Goal: Transaction & Acquisition: Purchase product/service

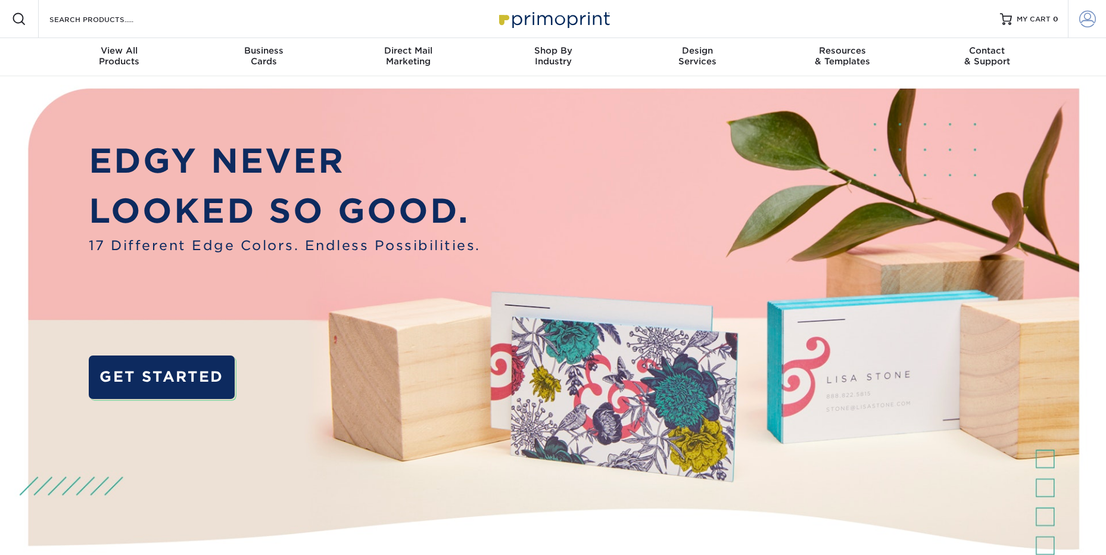
type input "[EMAIL_ADDRESS][DOMAIN_NAME]"
click at [1084, 18] on span at bounding box center [1087, 19] width 17 height 17
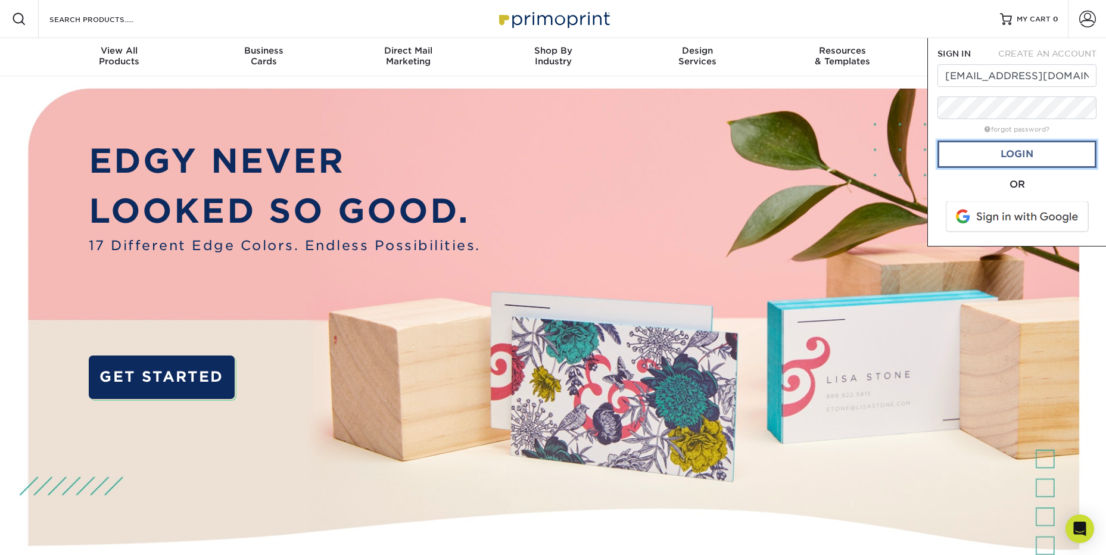
click at [1023, 157] on link "Login" at bounding box center [1016, 154] width 159 height 27
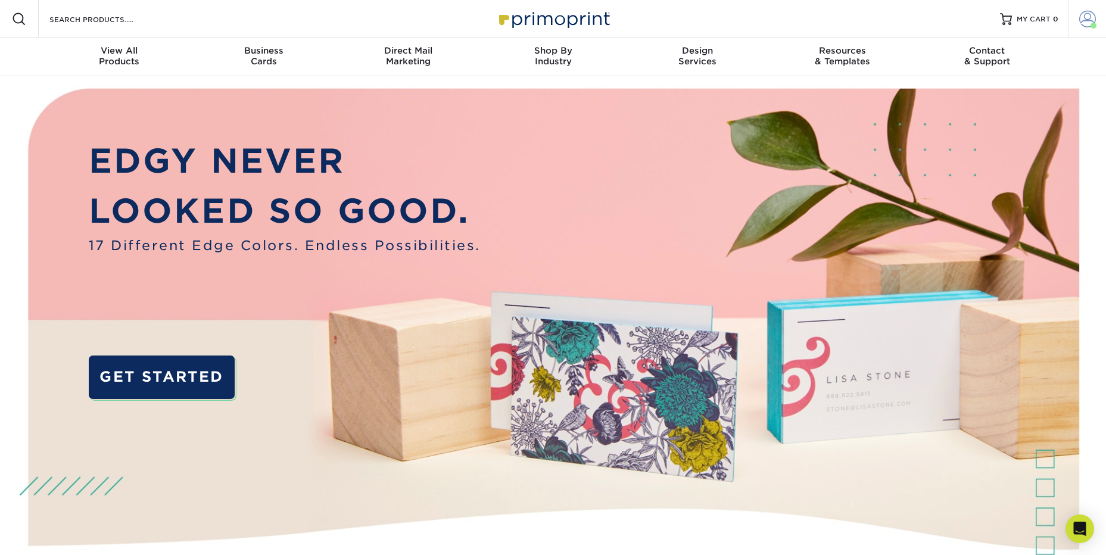
click at [1086, 22] on span at bounding box center [1087, 19] width 17 height 17
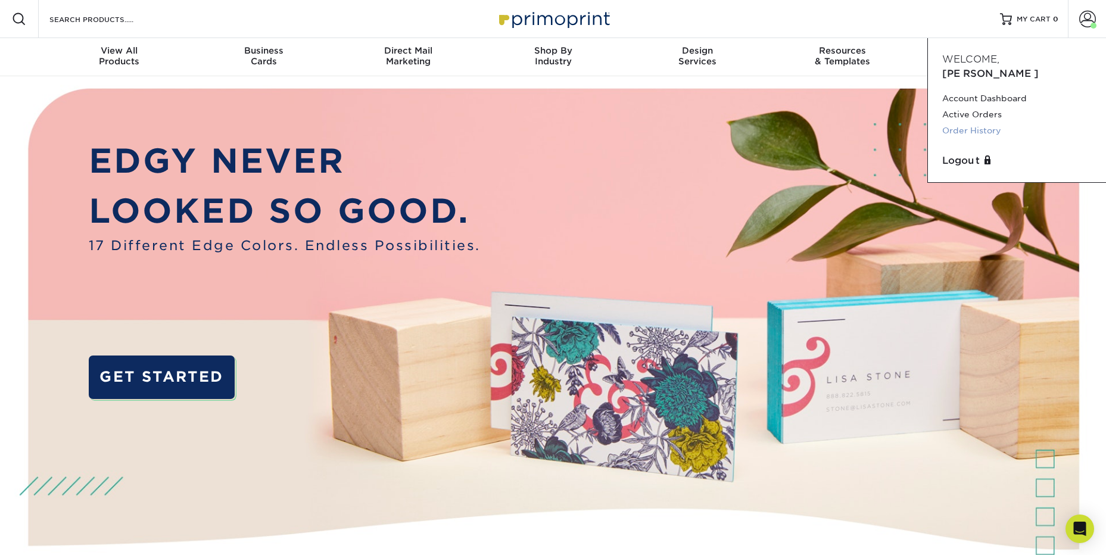
click at [958, 123] on link "Order History" at bounding box center [1016, 131] width 149 height 16
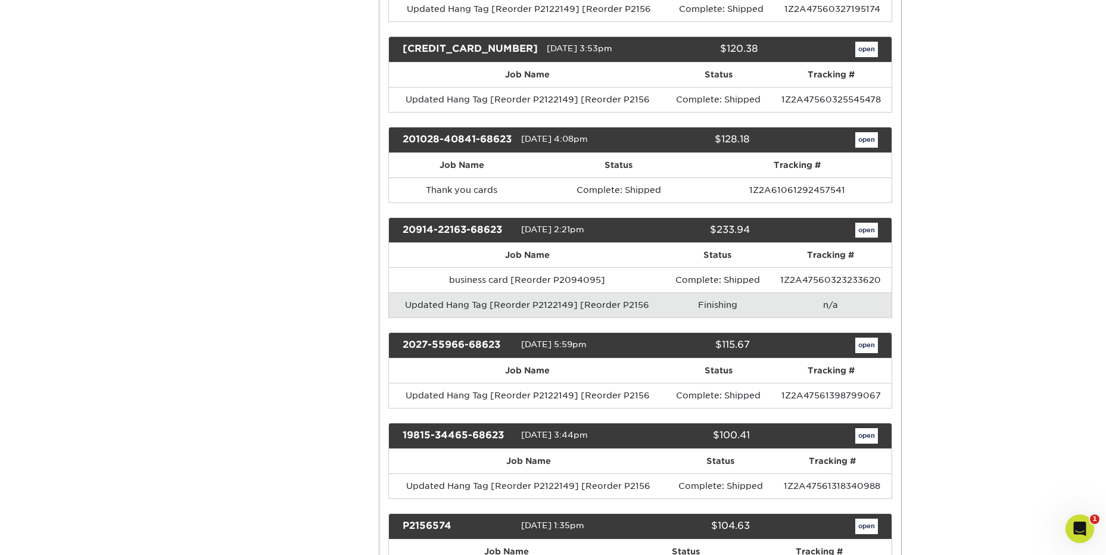
scroll to position [1608, 0]
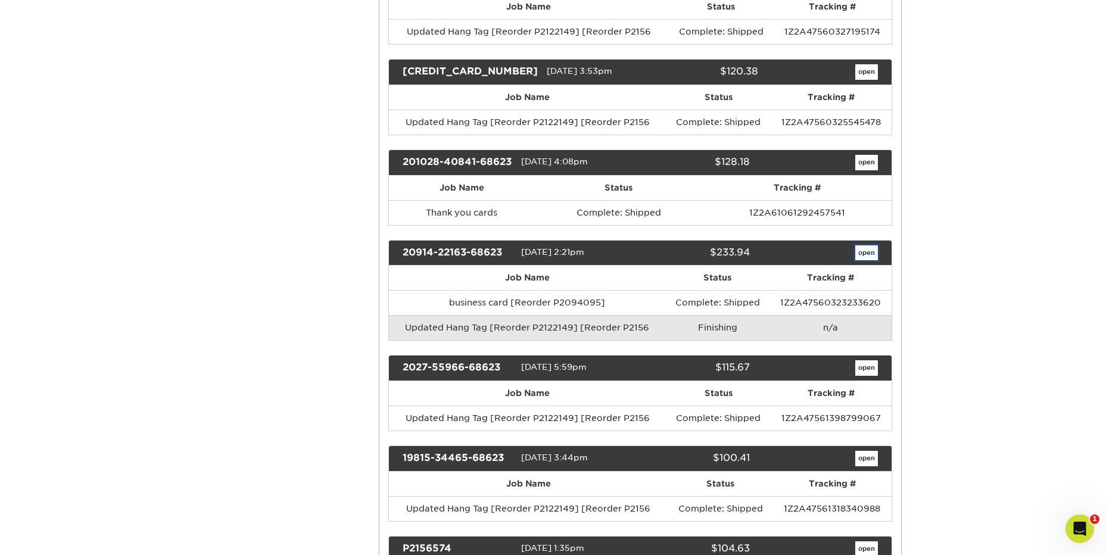
click at [863, 251] on link "open" at bounding box center [866, 252] width 23 height 15
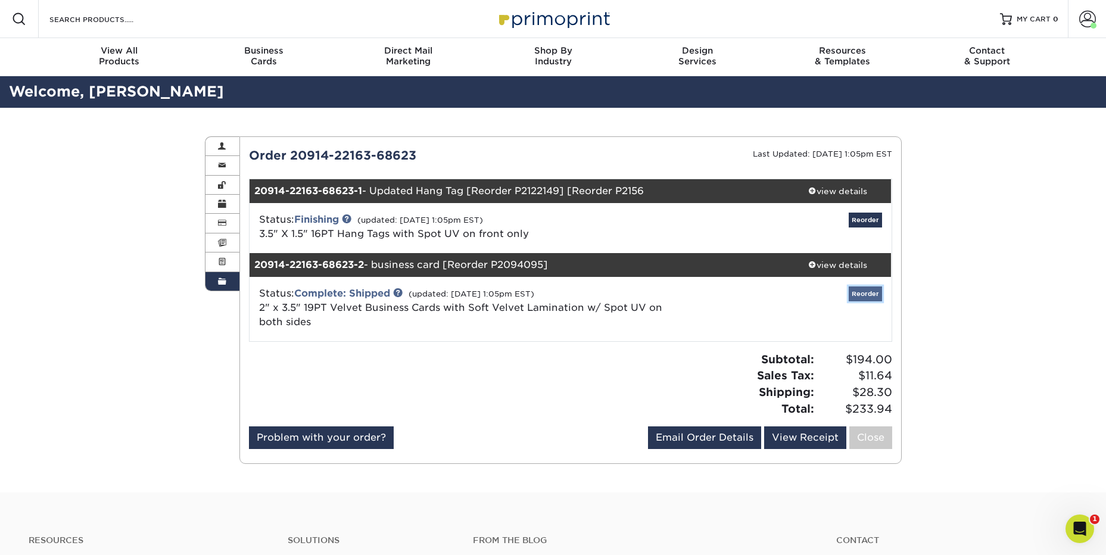
click at [867, 295] on link "Reorder" at bounding box center [865, 293] width 33 height 15
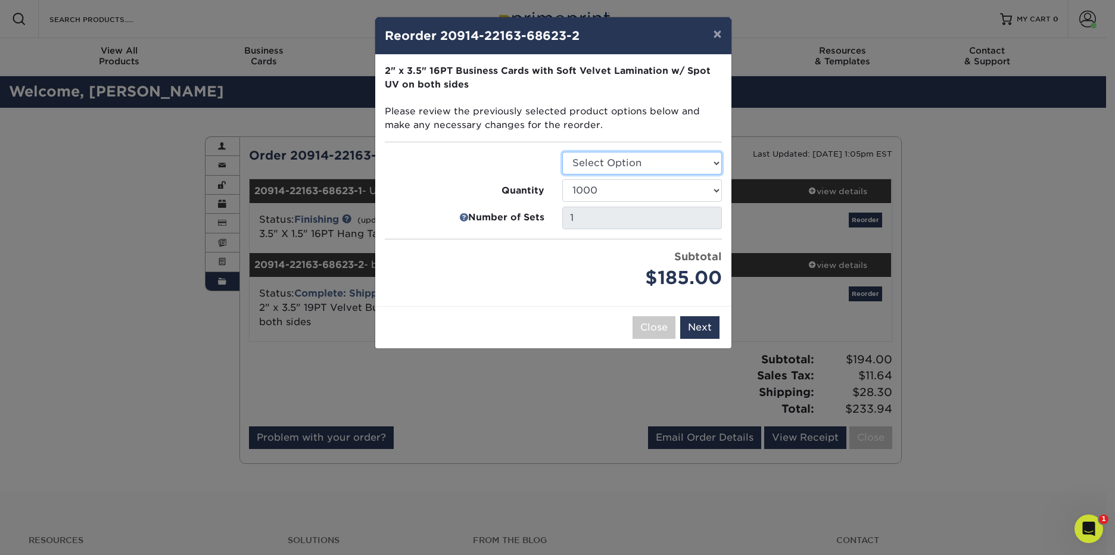
click at [676, 164] on select "Select Option Business Cards" at bounding box center [642, 163] width 160 height 23
select select "3b5148f1-0588-4f88-a218-97bcfdce65c1"
click at [562, 152] on select "Select Option Business Cards" at bounding box center [642, 163] width 160 height 23
click at [678, 190] on select "500 1000 2500 5000 10000" at bounding box center [642, 190] width 160 height 23
select select "f593fda3-2d5c-4b9e-9c2c-6197b899ae74"
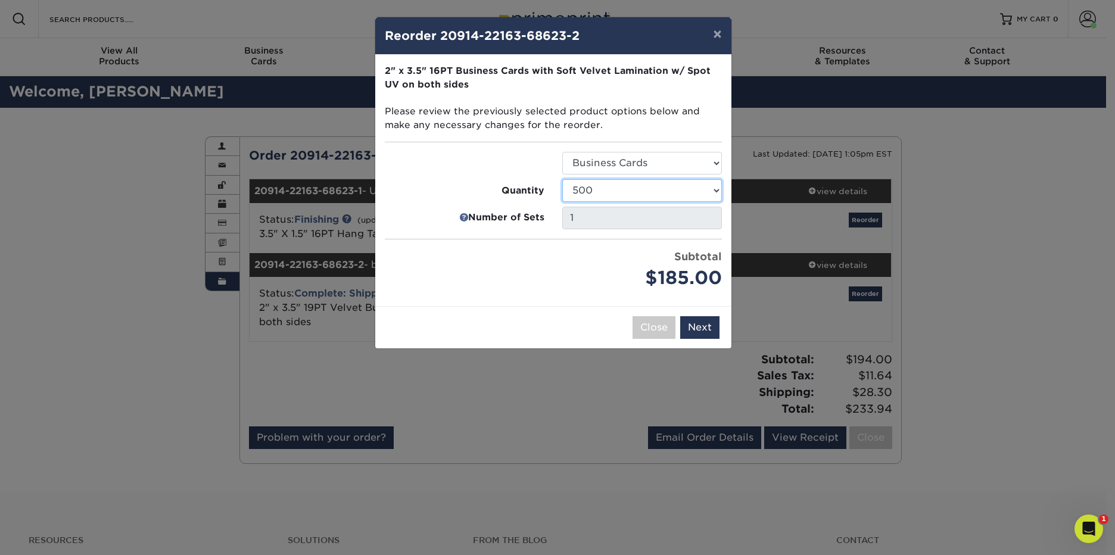
click at [562, 179] on select "500 1000 2500 5000 10000" at bounding box center [642, 190] width 160 height 23
click at [706, 327] on button "Next" at bounding box center [699, 327] width 39 height 23
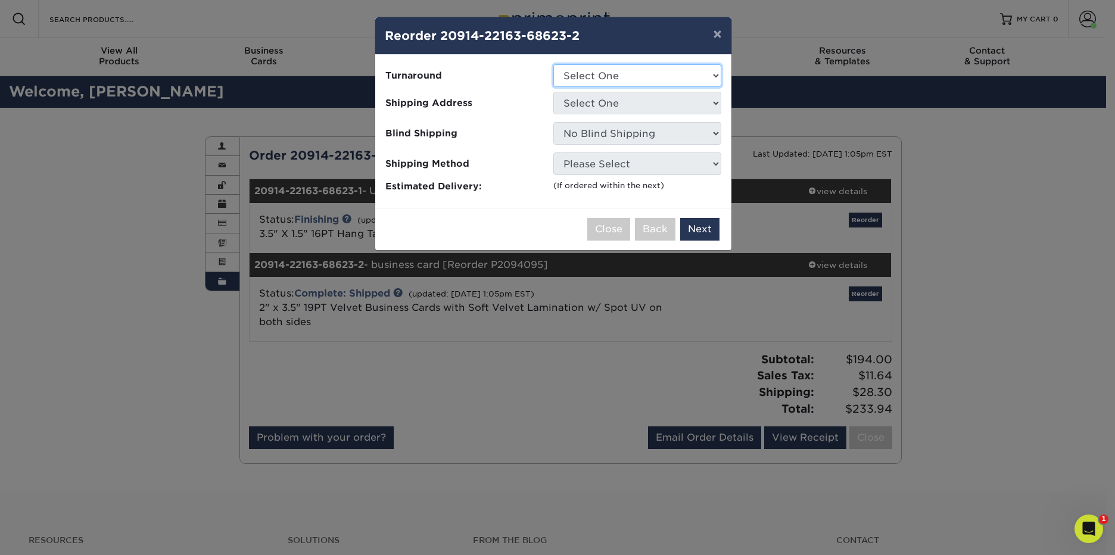
click at [634, 71] on select "Select One 2-4 Business Days" at bounding box center [637, 75] width 168 height 23
select select "4255bcc9-c807-49ed-9fda-38550f218dbc"
click at [553, 64] on select "Select One 2-4 Business Days" at bounding box center [637, 75] width 168 height 23
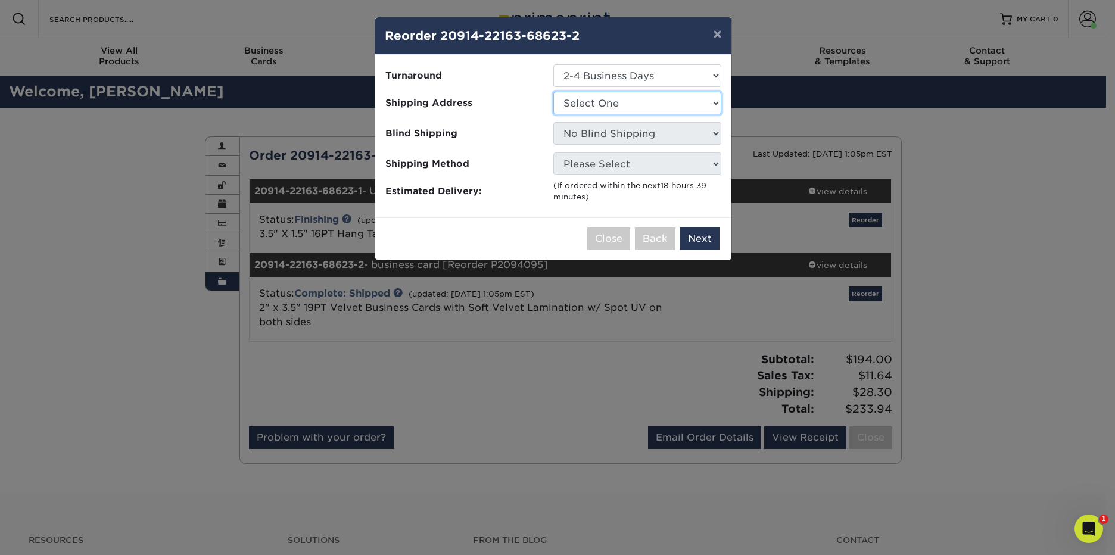
click at [638, 107] on select "Select One owner" at bounding box center [637, 103] width 168 height 23
select select "85889"
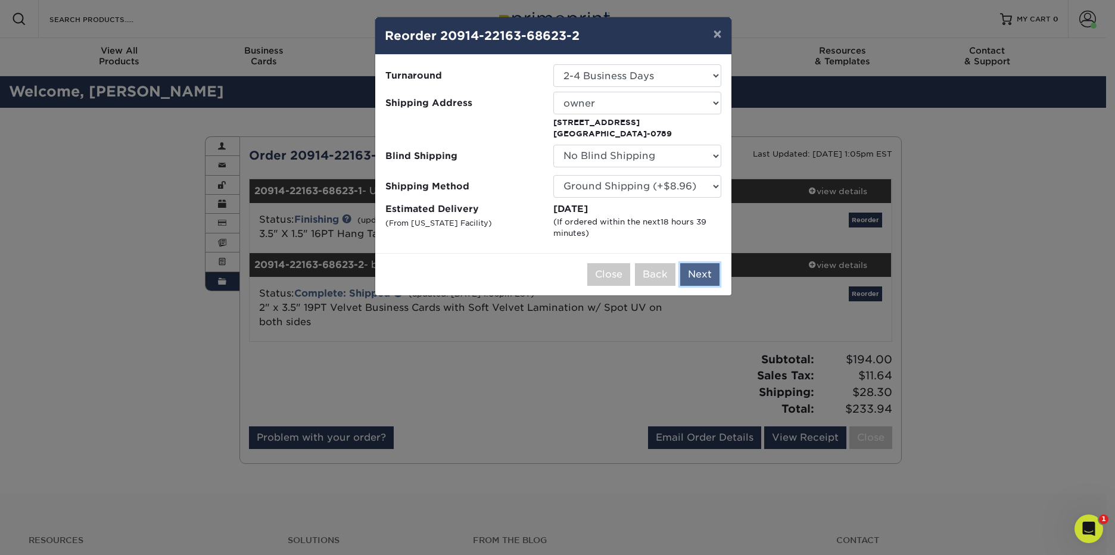
click at [709, 276] on button "Next" at bounding box center [699, 274] width 39 height 23
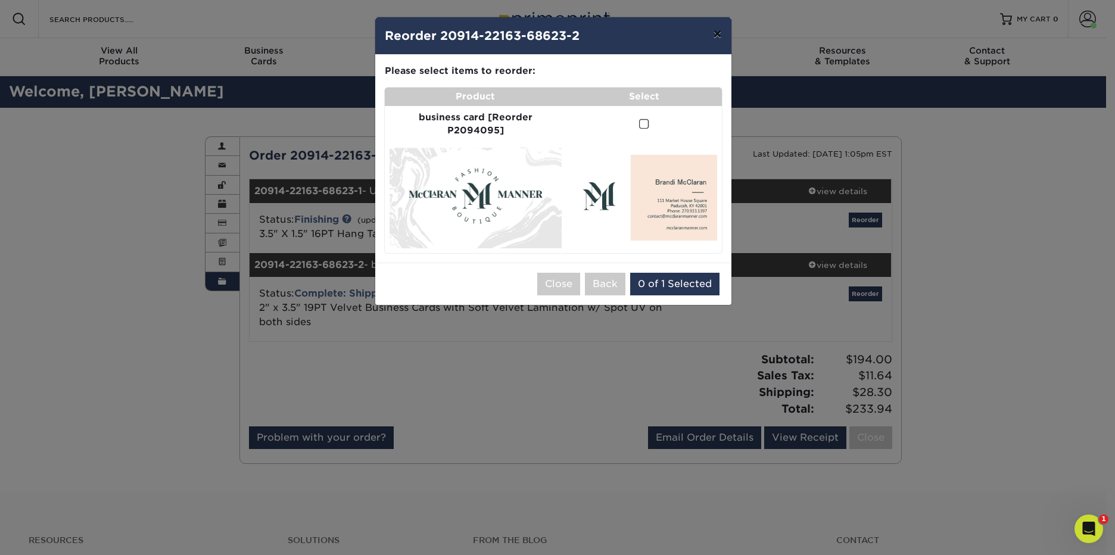
click at [719, 35] on button "×" at bounding box center [716, 33] width 27 height 33
